Goal: Information Seeking & Learning: Find specific fact

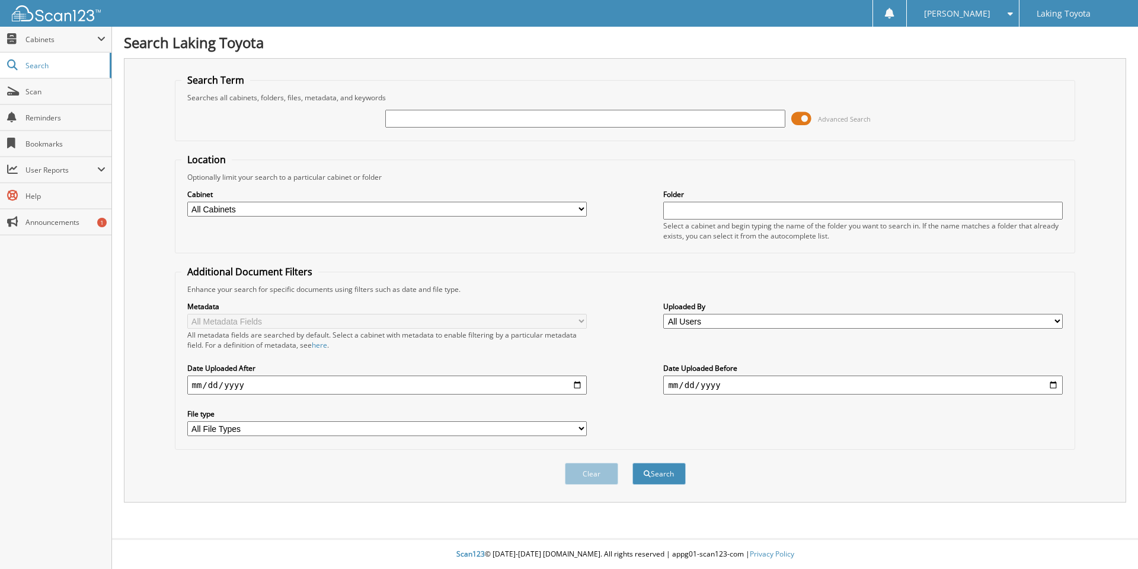
click at [519, 119] on input "text" at bounding box center [585, 119] width 400 height 18
click at [455, 121] on input "text" at bounding box center [585, 119] width 400 height 18
type input "pascal"
click at [633, 463] on button "Search" at bounding box center [659, 474] width 53 height 22
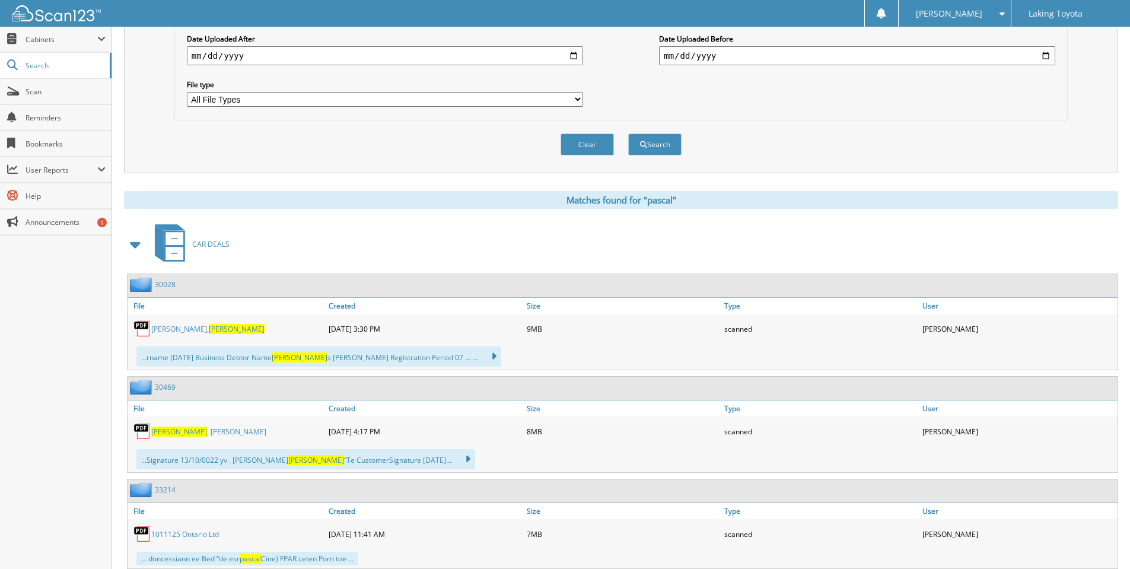
scroll to position [356, 0]
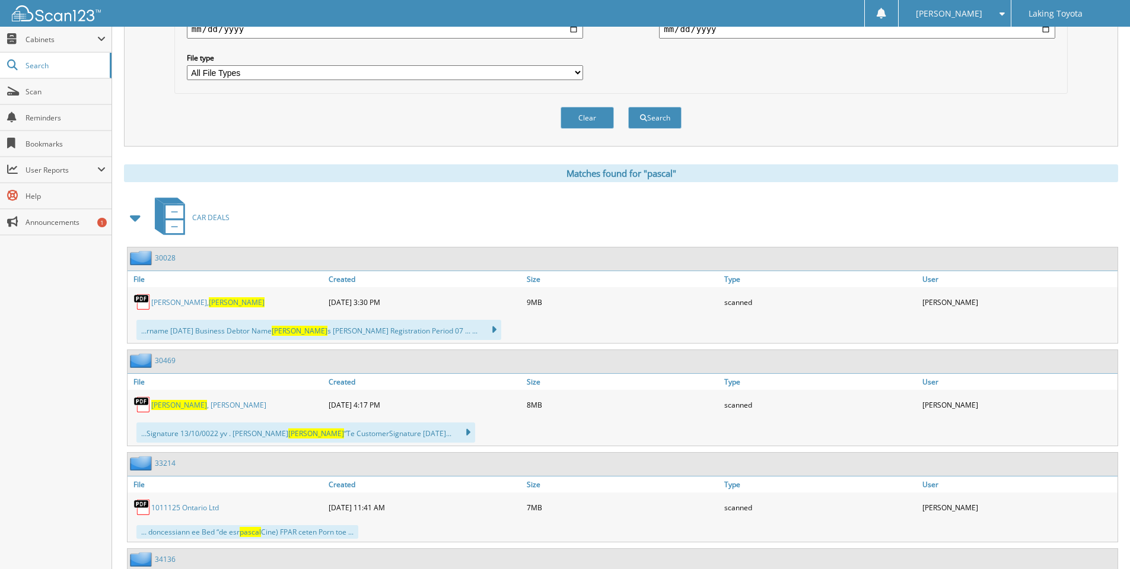
click at [209, 303] on span "[PERSON_NAME]" at bounding box center [237, 302] width 56 height 10
